Goal: Find specific page/section: Find specific page/section

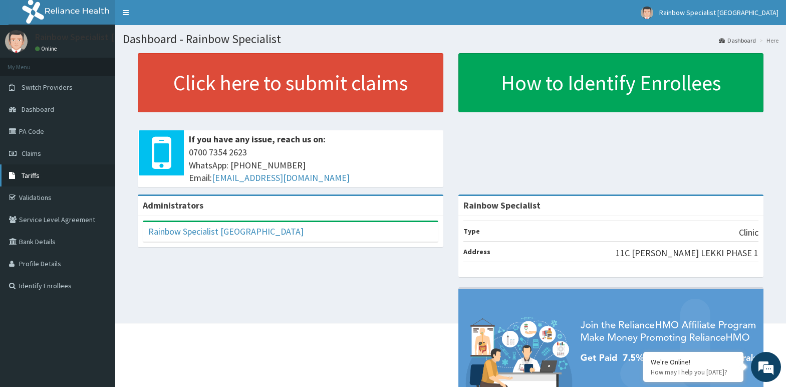
click at [28, 175] on span "Tariffs" at bounding box center [31, 175] width 18 height 9
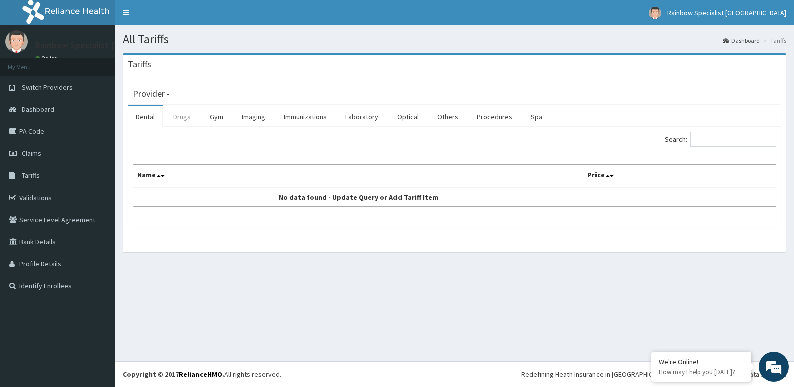
click at [180, 117] on link "Drugs" at bounding box center [182, 116] width 34 height 21
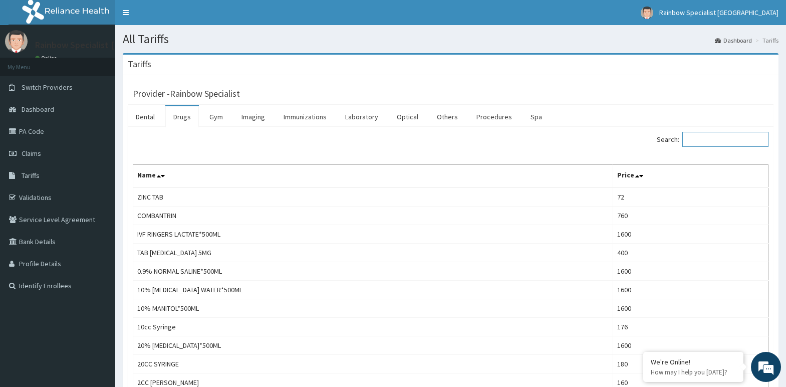
click at [707, 138] on input "Search:" at bounding box center [726, 139] width 86 height 15
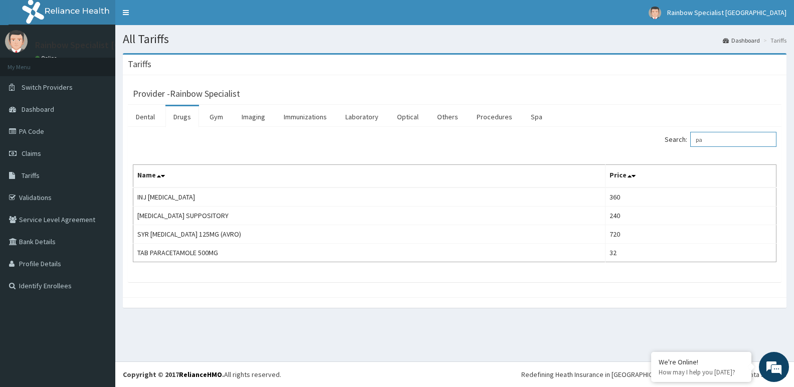
type input "p"
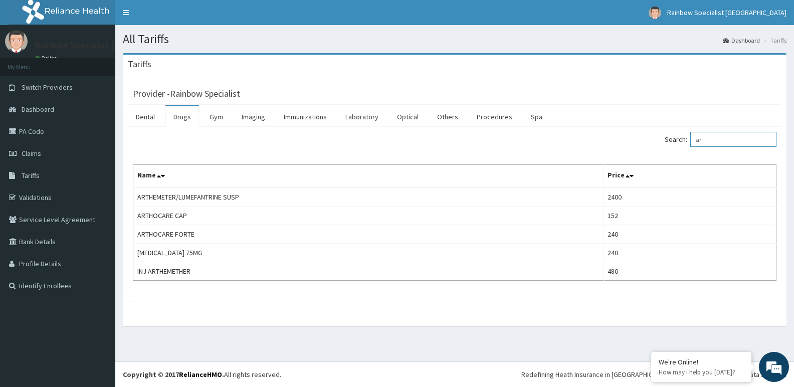
type input "a"
type input "s"
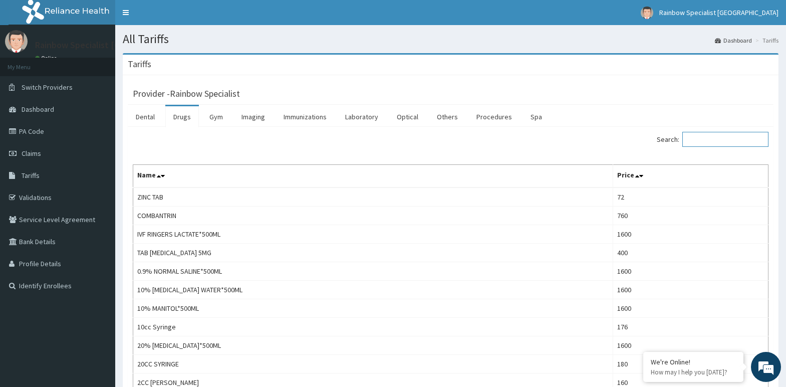
type input "s"
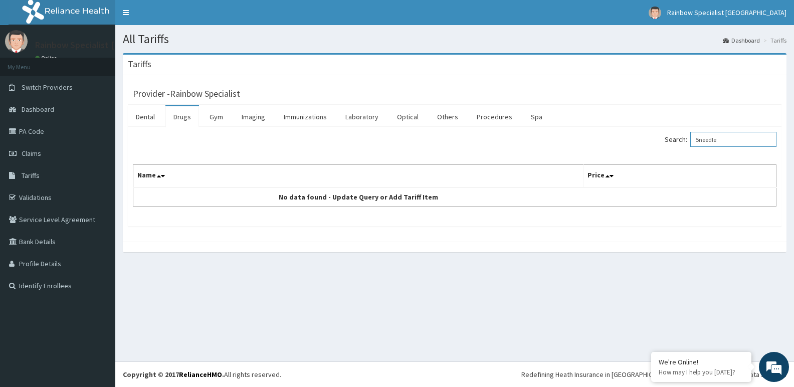
click at [707, 138] on input "5needle" at bounding box center [733, 139] width 86 height 15
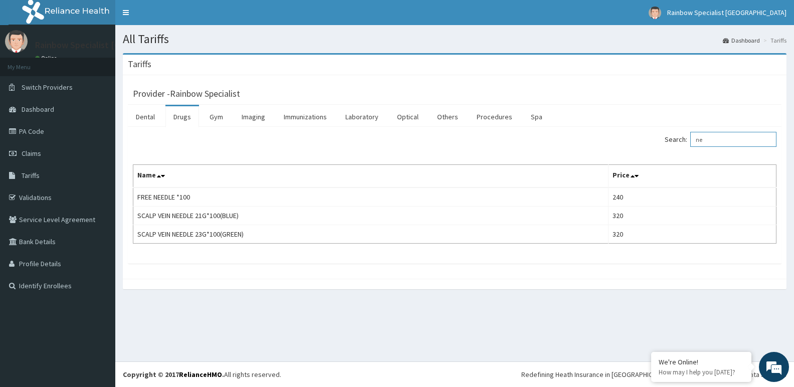
type input "n"
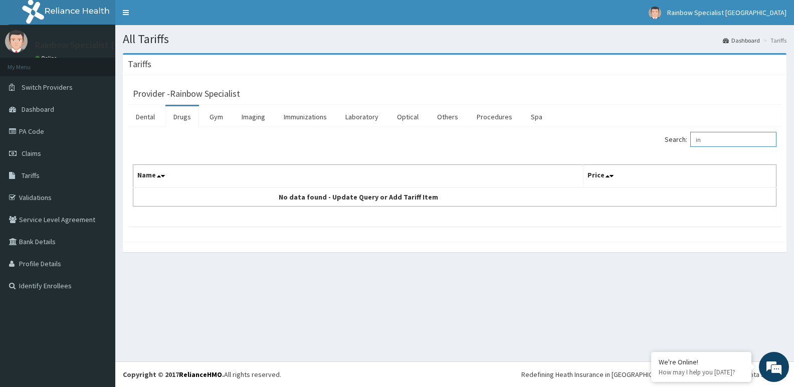
type input "i"
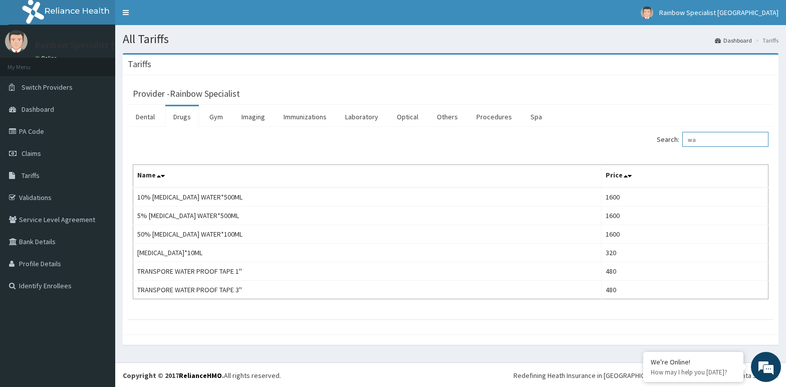
type input "w"
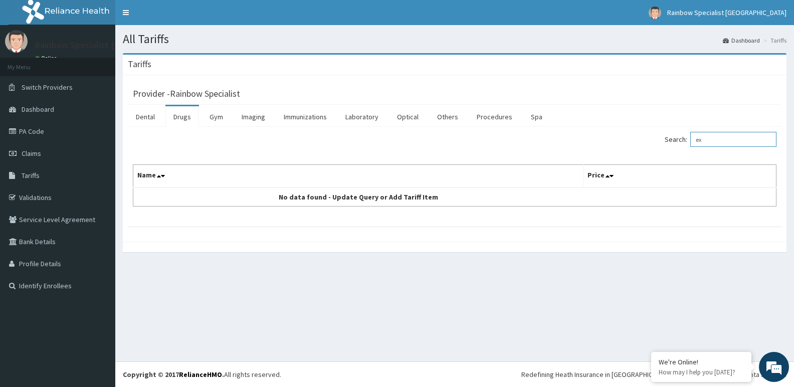
type input "e"
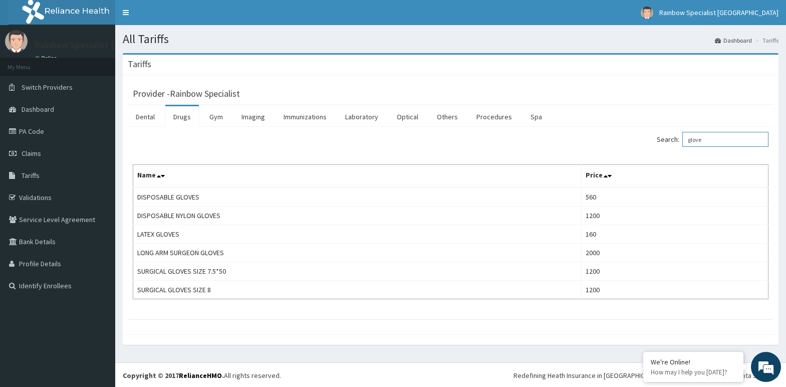
type input "glove"
